Goal: Book appointment/travel/reservation

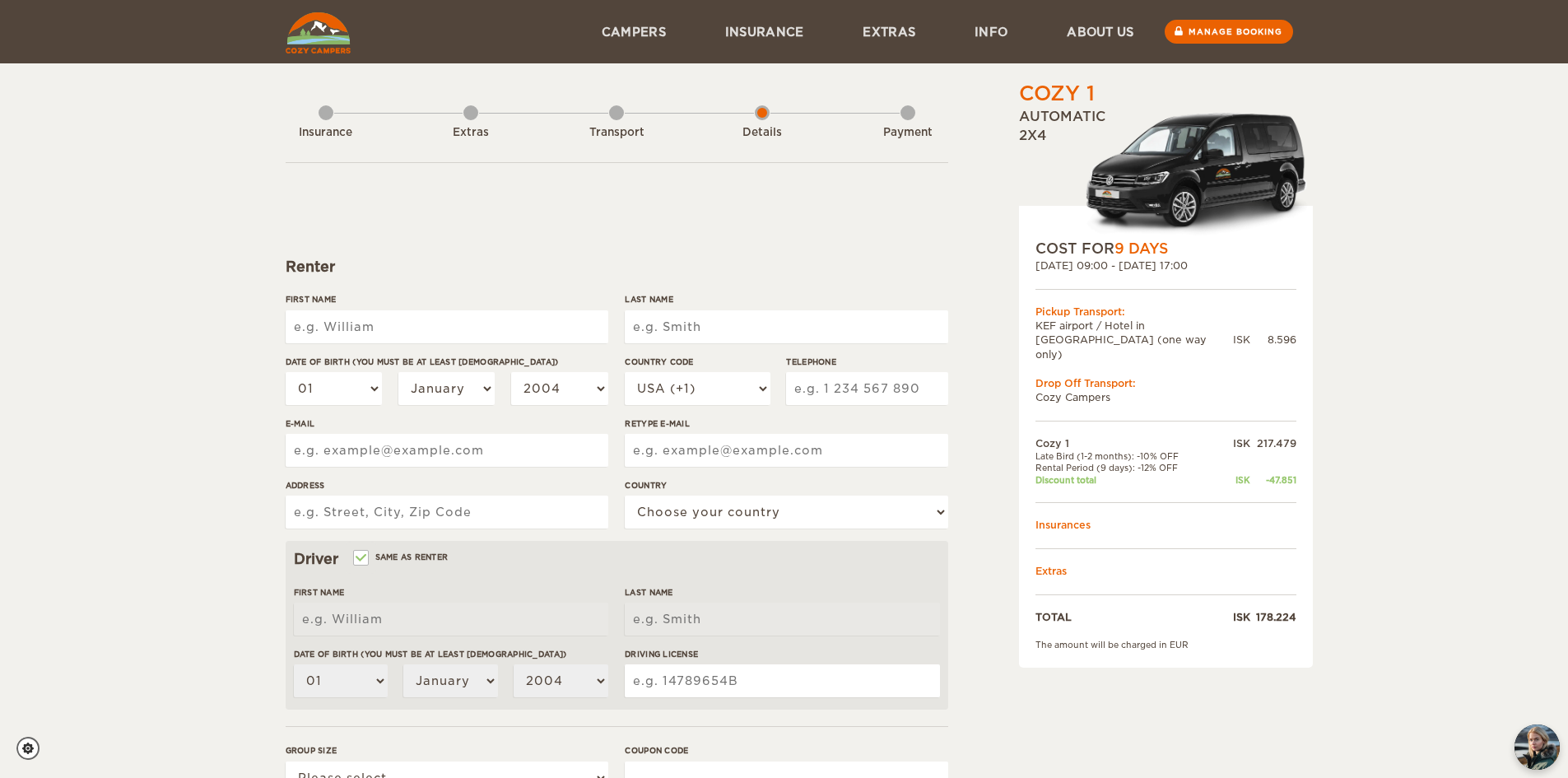
click at [406, 320] on input "First Name" at bounding box center [447, 327] width 323 height 32
type input "Cozy"
type input "campers+"
type input "[EMAIL_ADDRESS][DOMAIN_NAME]"
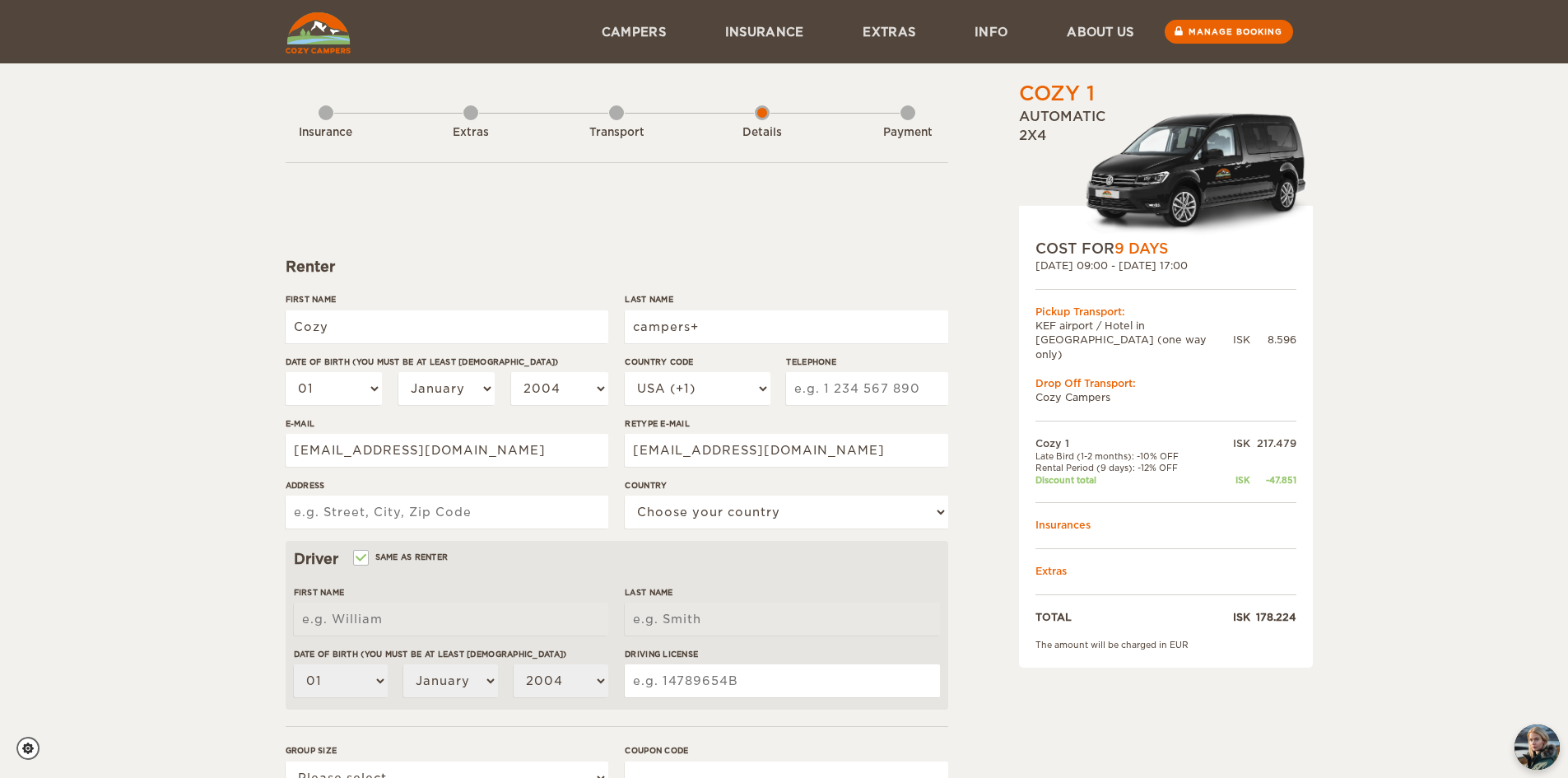
type input "Kársnesbraut 106"
select select "93"
type input "Cozy"
type input "campers+"
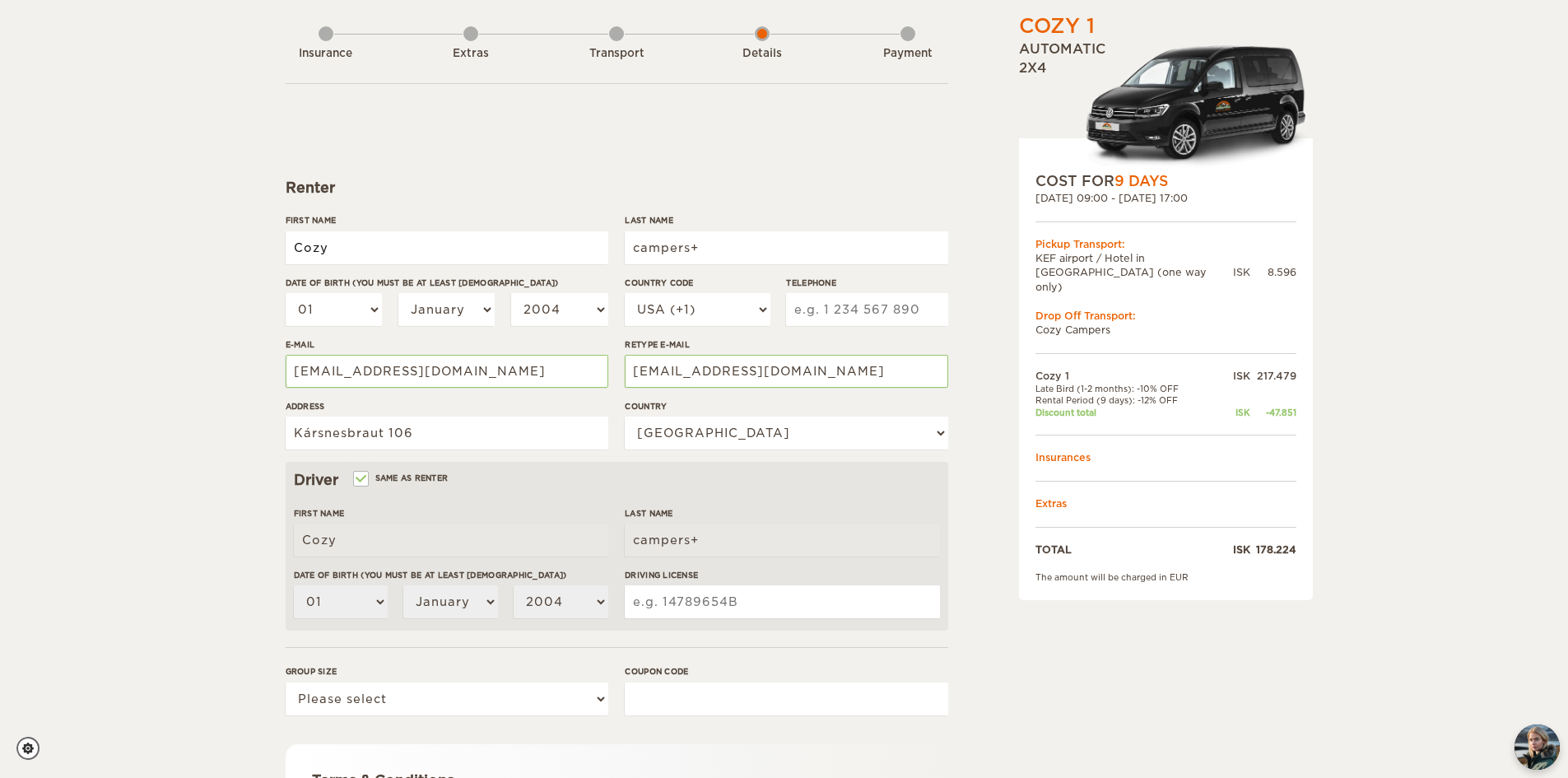
scroll to position [292, 0]
